Goal: Transaction & Acquisition: Purchase product/service

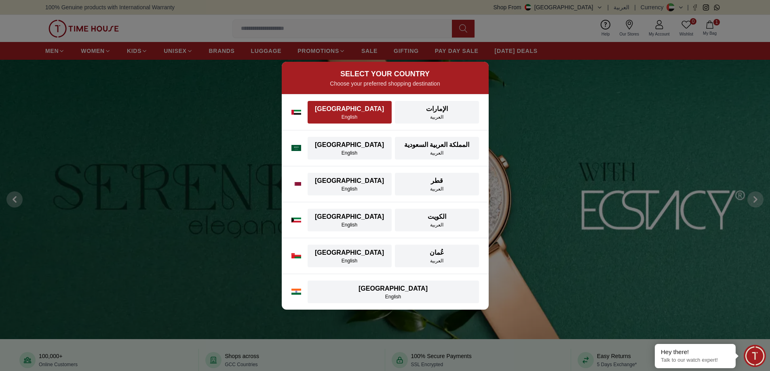
click at [342, 112] on div "[GEOGRAPHIC_DATA]" at bounding box center [349, 109] width 74 height 10
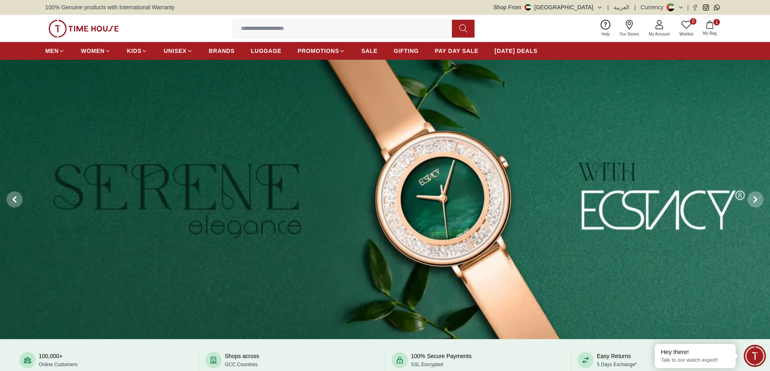
click at [710, 25] on icon "button" at bounding box center [710, 25] width 8 height 8
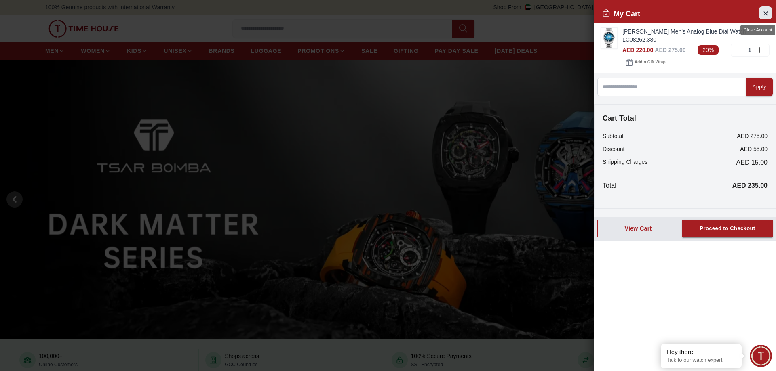
click at [766, 15] on icon "Close Account" at bounding box center [765, 13] width 6 height 10
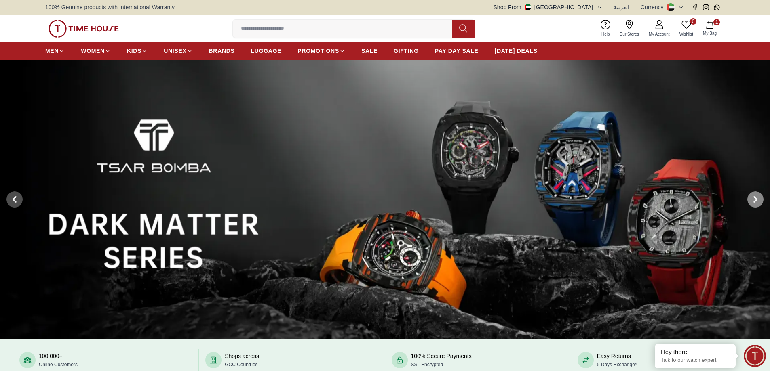
click at [757, 200] on icon at bounding box center [755, 199] width 6 height 6
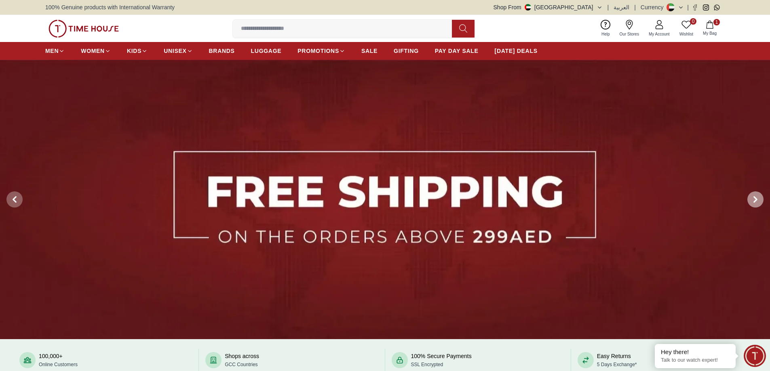
click at [757, 200] on icon at bounding box center [755, 199] width 6 height 6
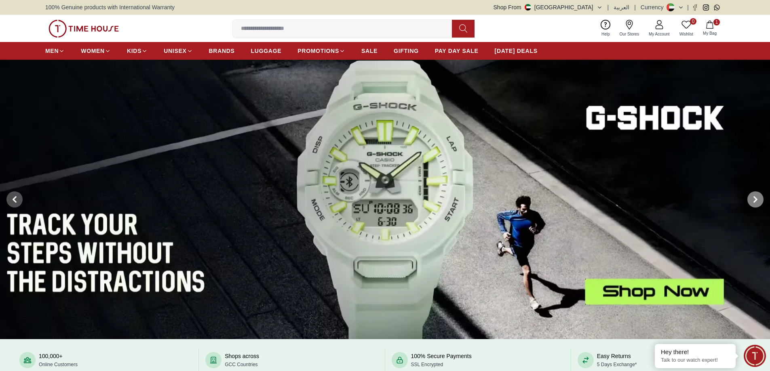
click at [757, 200] on icon at bounding box center [755, 199] width 6 height 6
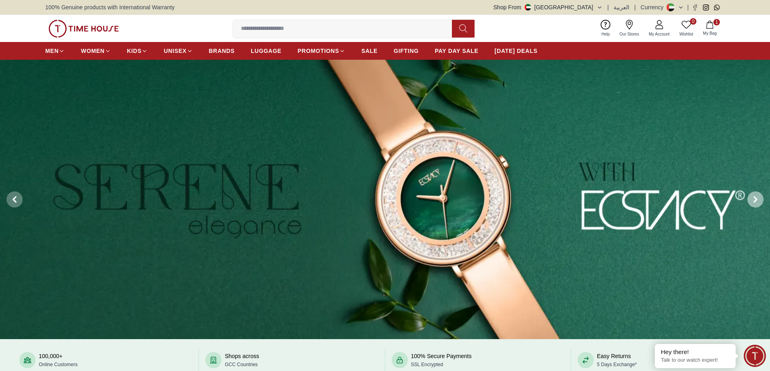
click at [757, 200] on icon at bounding box center [755, 199] width 6 height 6
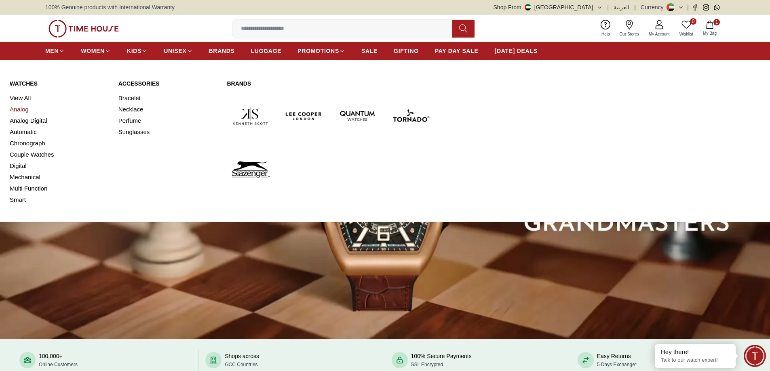
click at [24, 109] on link "Analog" at bounding box center [59, 109] width 99 height 11
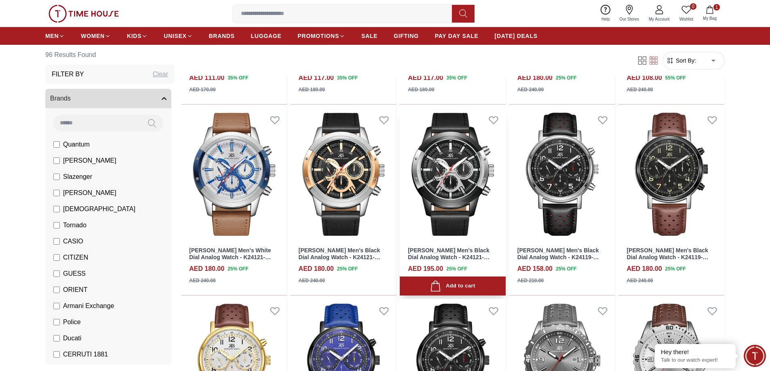
scroll to position [525, 0]
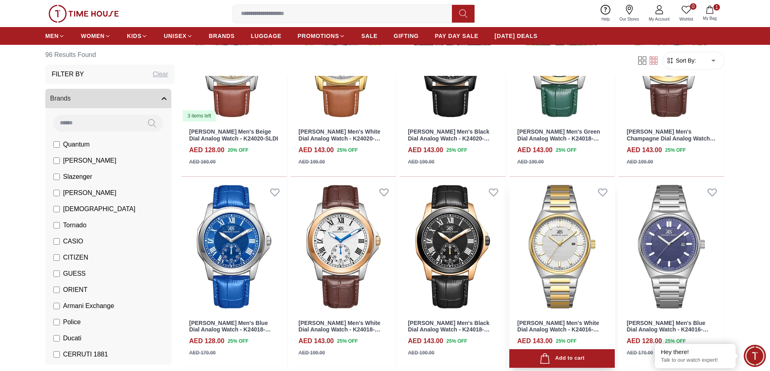
scroll to position [1293, 0]
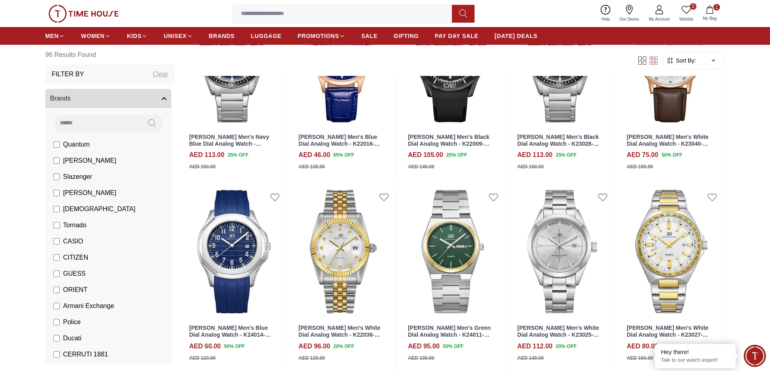
scroll to position [2062, 0]
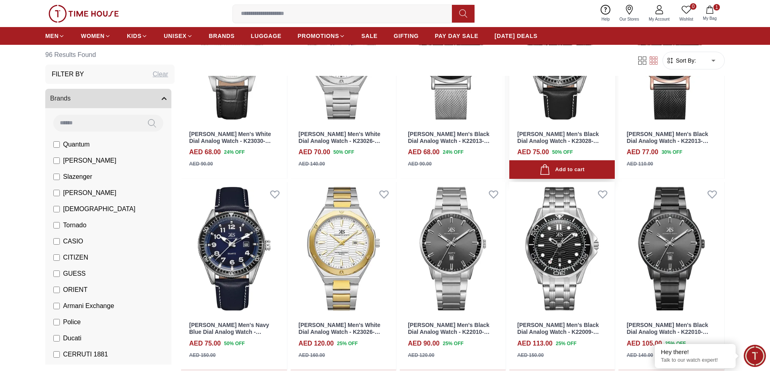
scroll to position [2668, 0]
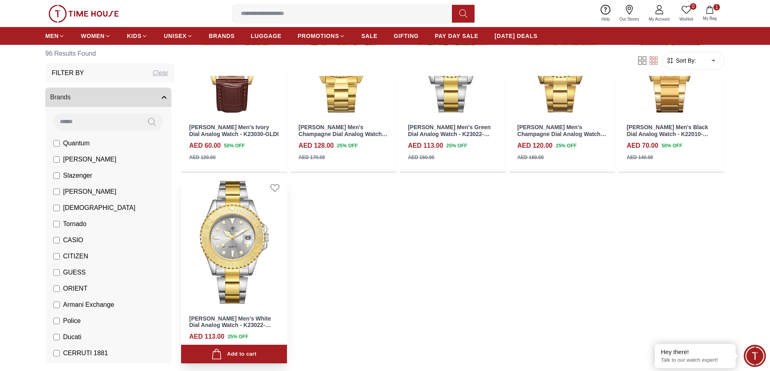
scroll to position [3638, 0]
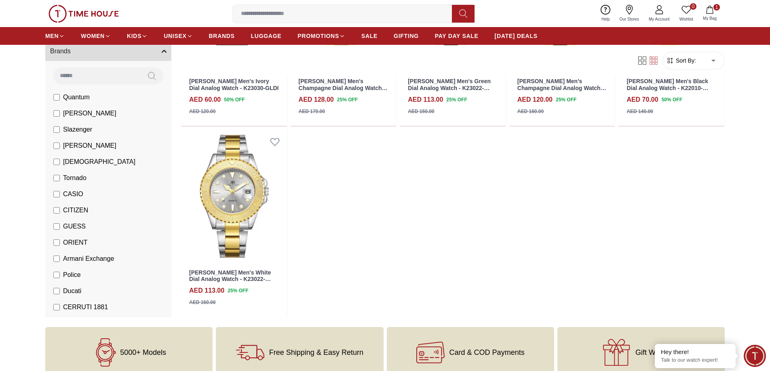
click at [60, 147] on label "[PERSON_NAME]" at bounding box center [84, 146] width 63 height 10
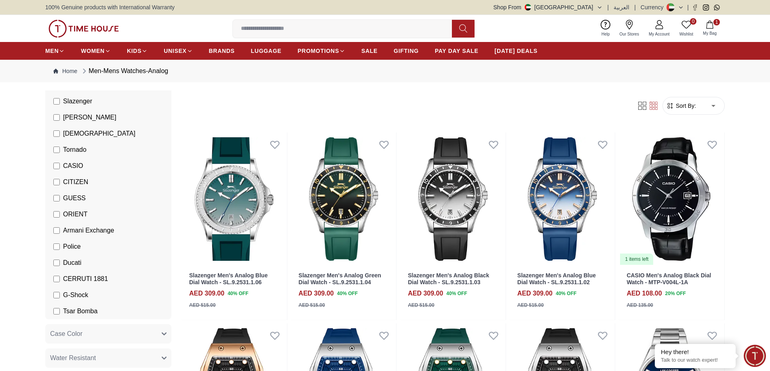
scroll to position [121, 0]
click at [52, 311] on li "Tsar Bomba" at bounding box center [110, 311] width 123 height 16
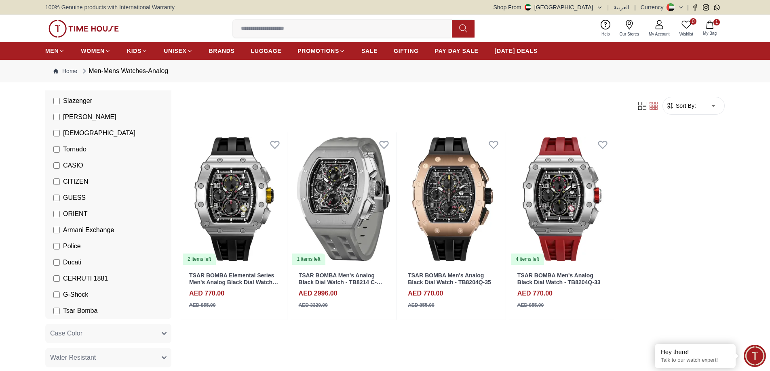
click at [72, 311] on span "Tsar Bomba" at bounding box center [80, 311] width 34 height 10
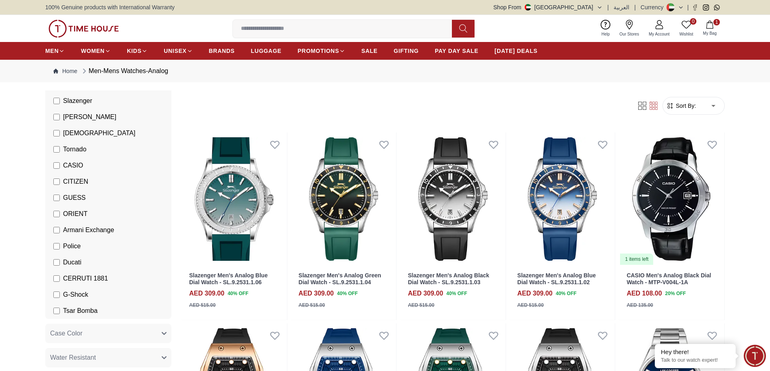
click at [68, 280] on span "CERRUTI 1881" at bounding box center [85, 279] width 45 height 10
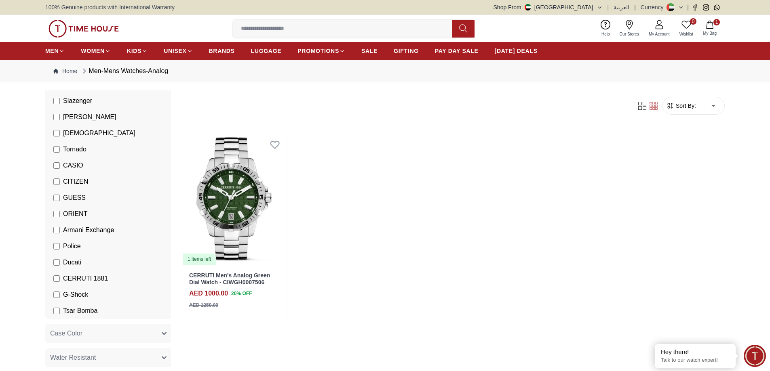
click at [68, 280] on span "CERRUTI 1881" at bounding box center [85, 279] width 45 height 10
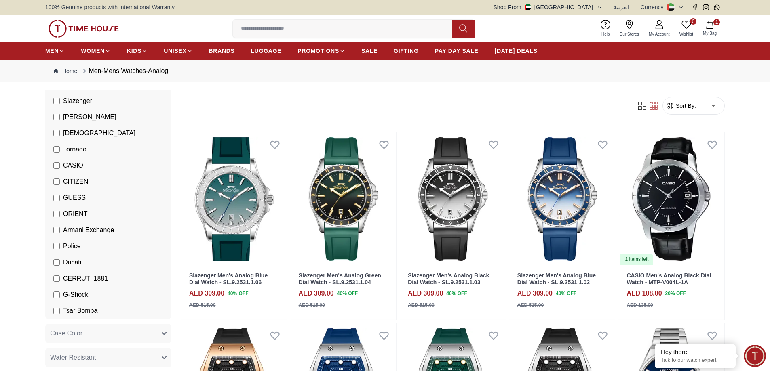
click at [76, 117] on span "[PERSON_NAME]" at bounding box center [89, 117] width 53 height 10
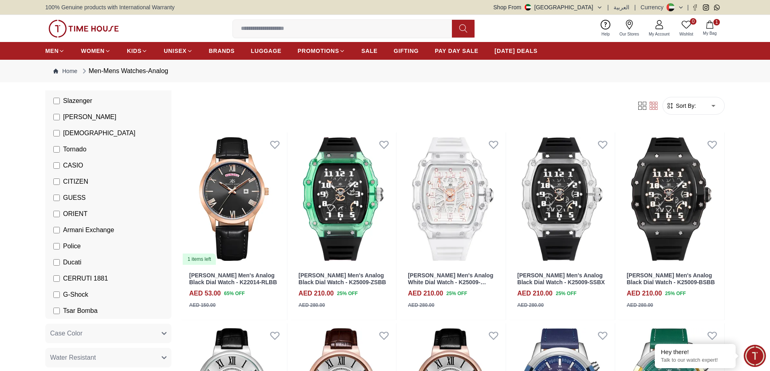
click at [76, 117] on span "[PERSON_NAME]" at bounding box center [89, 117] width 53 height 10
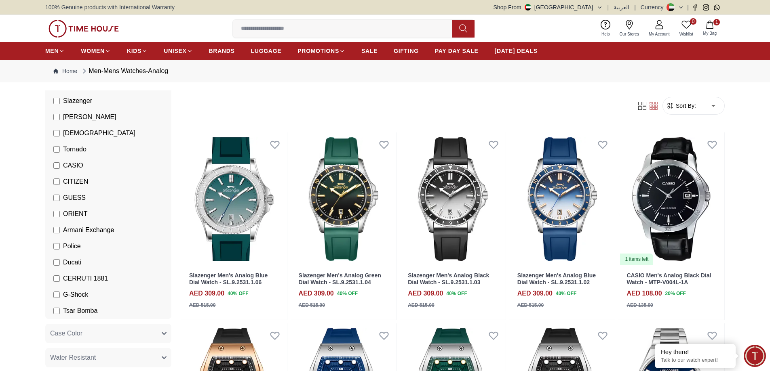
click at [76, 104] on span "Slazenger" at bounding box center [77, 101] width 29 height 10
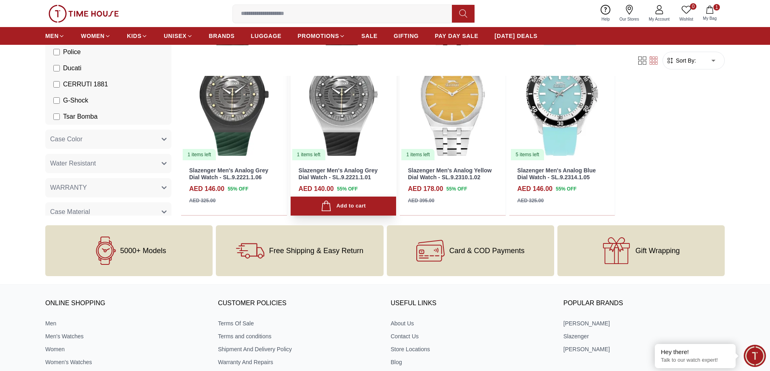
scroll to position [525, 0]
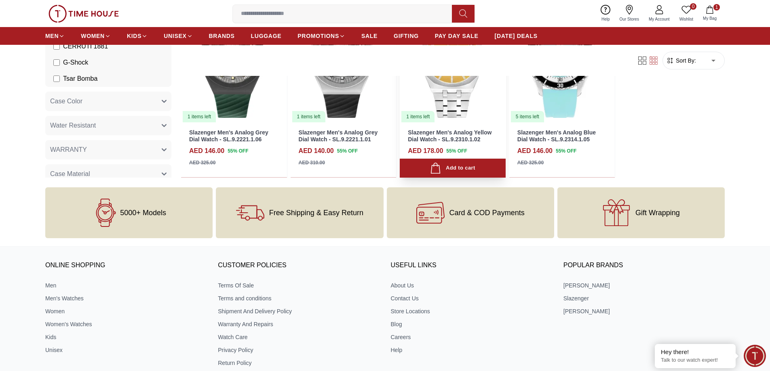
click at [456, 88] on img at bounding box center [453, 56] width 106 height 133
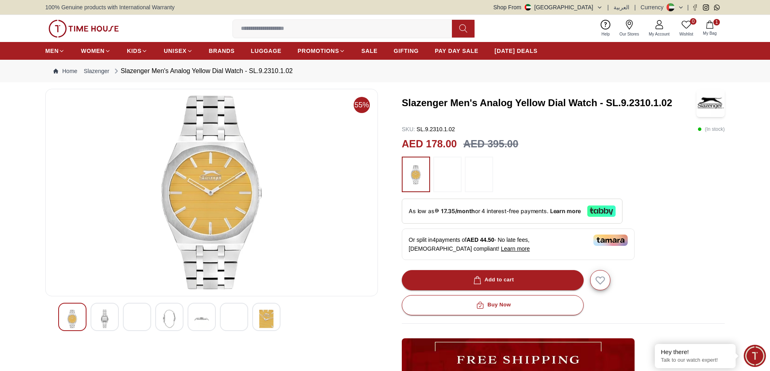
click at [108, 319] on img at bounding box center [104, 319] width 15 height 19
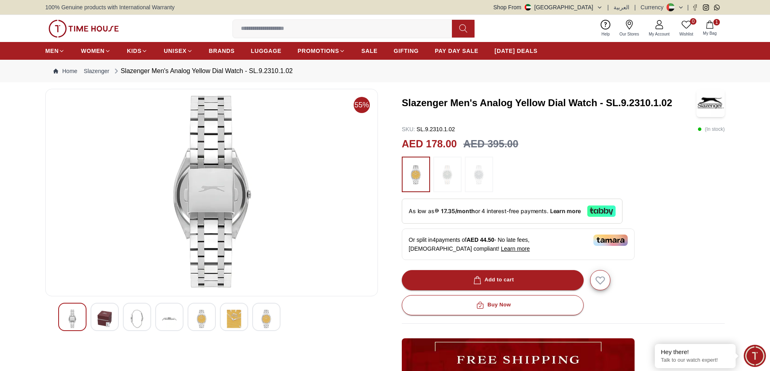
click at [135, 323] on img at bounding box center [137, 319] width 15 height 19
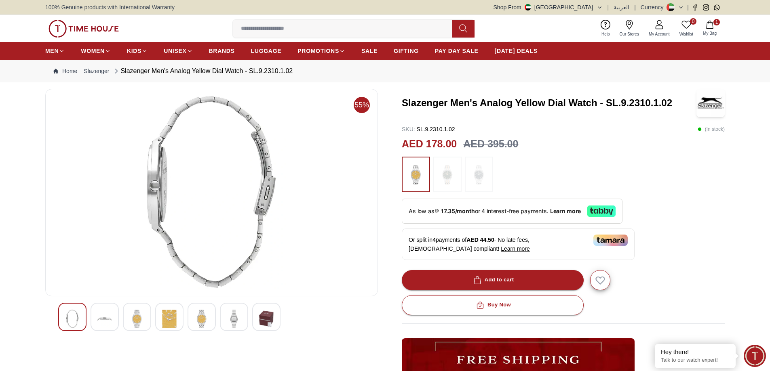
click at [169, 321] on img at bounding box center [169, 319] width 15 height 19
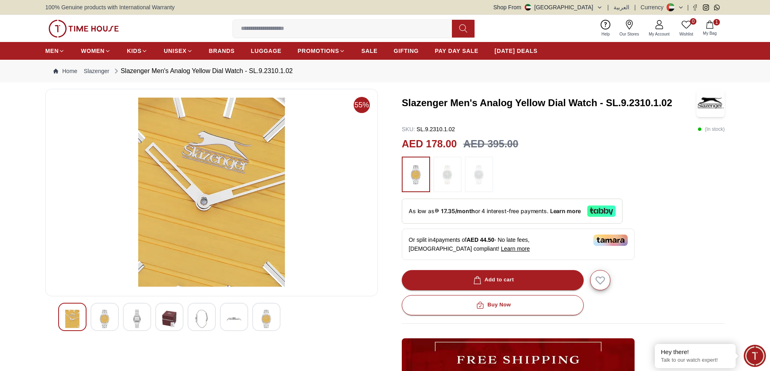
click at [194, 318] on div at bounding box center [202, 317] width 28 height 28
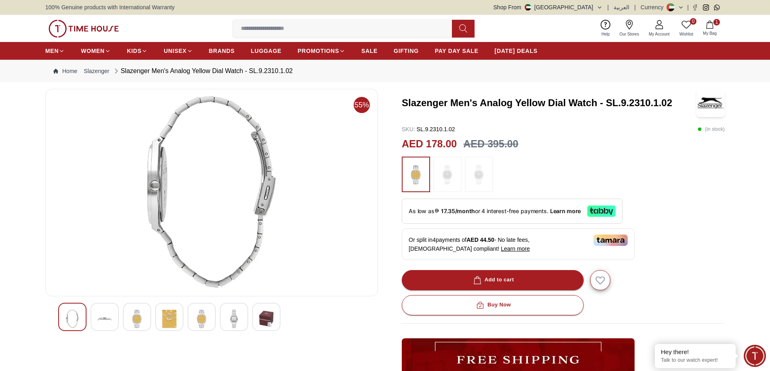
click at [230, 319] on img at bounding box center [234, 319] width 15 height 19
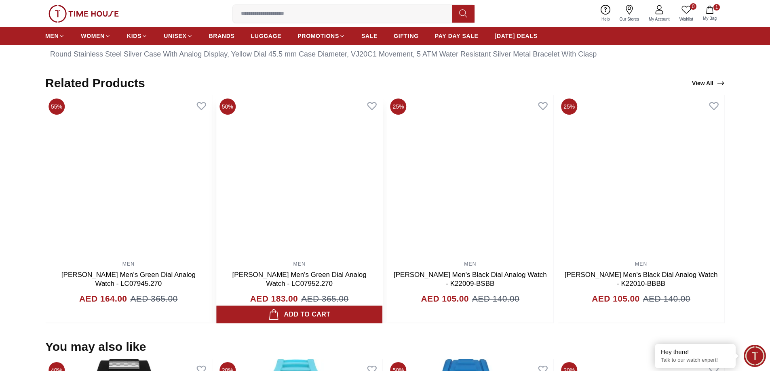
scroll to position [485, 0]
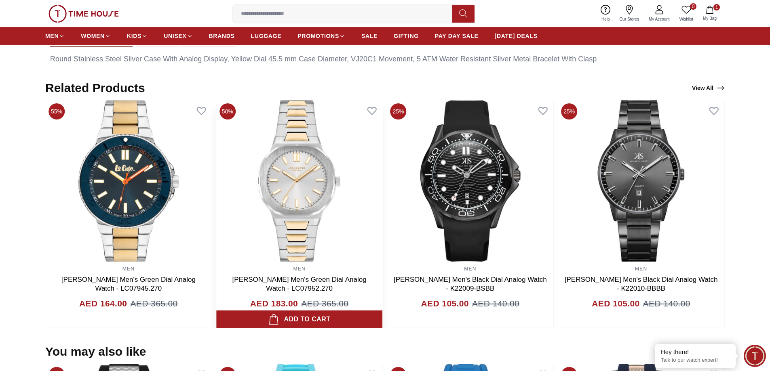
click at [304, 177] on img at bounding box center [299, 181] width 167 height 162
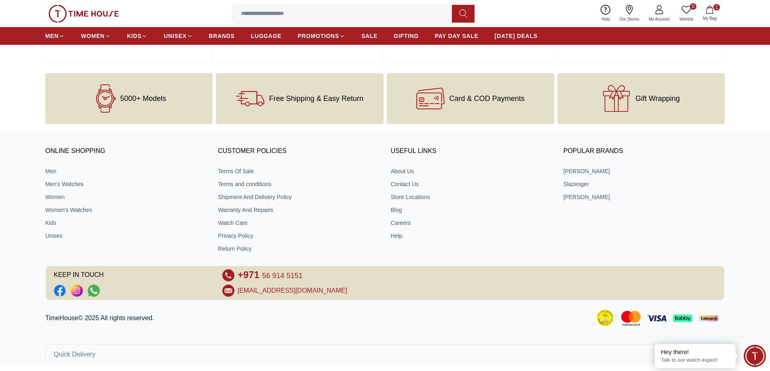
scroll to position [1015, 0]
